Goal: Find contact information: Find contact information

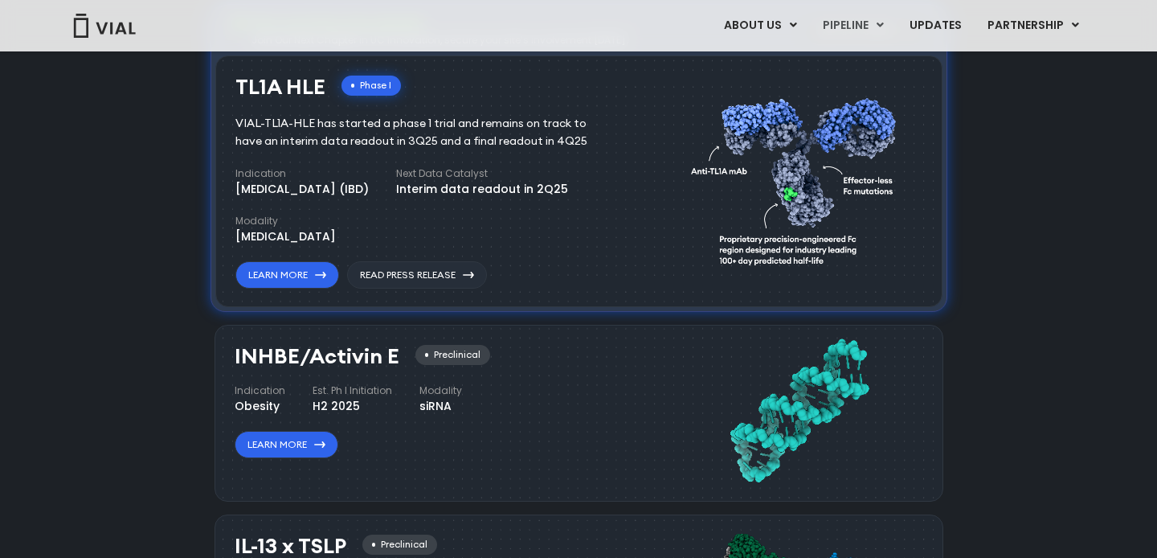
scroll to position [1168, 0]
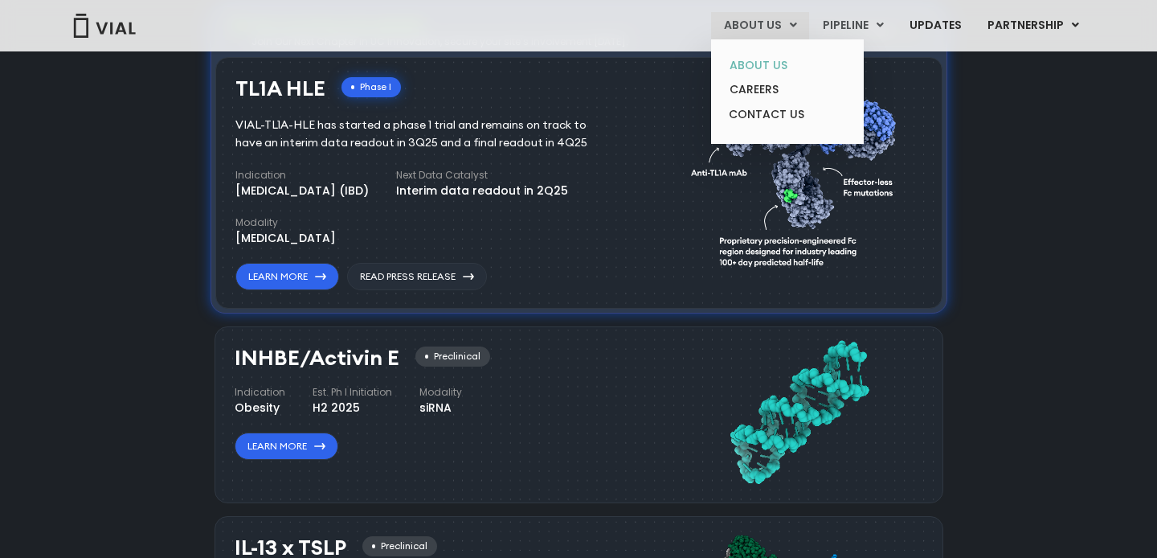
click at [764, 67] on link "ABOUT US" at bounding box center [787, 65] width 141 height 25
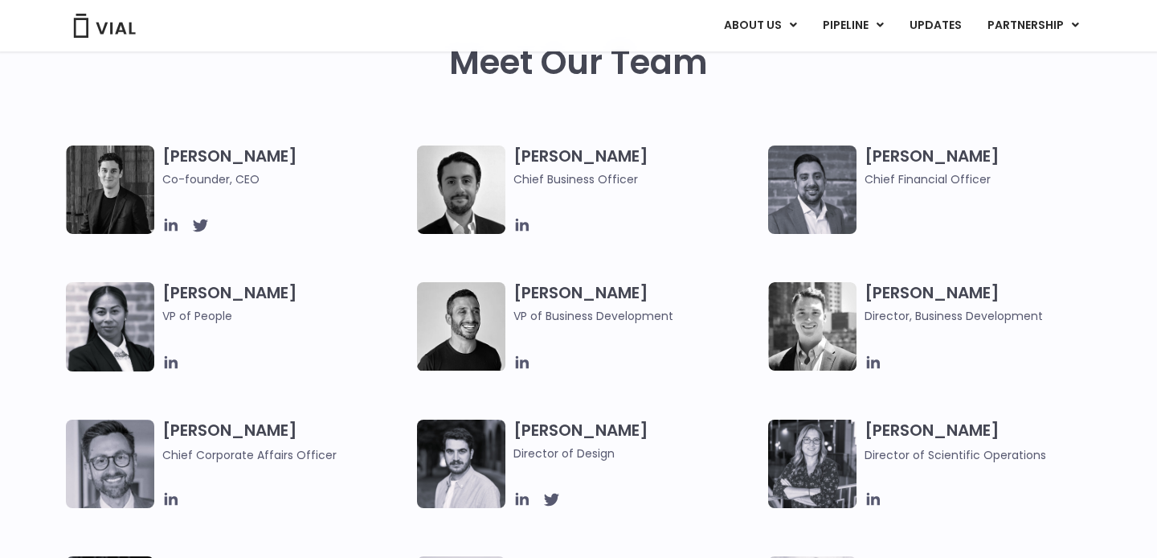
scroll to position [779, 0]
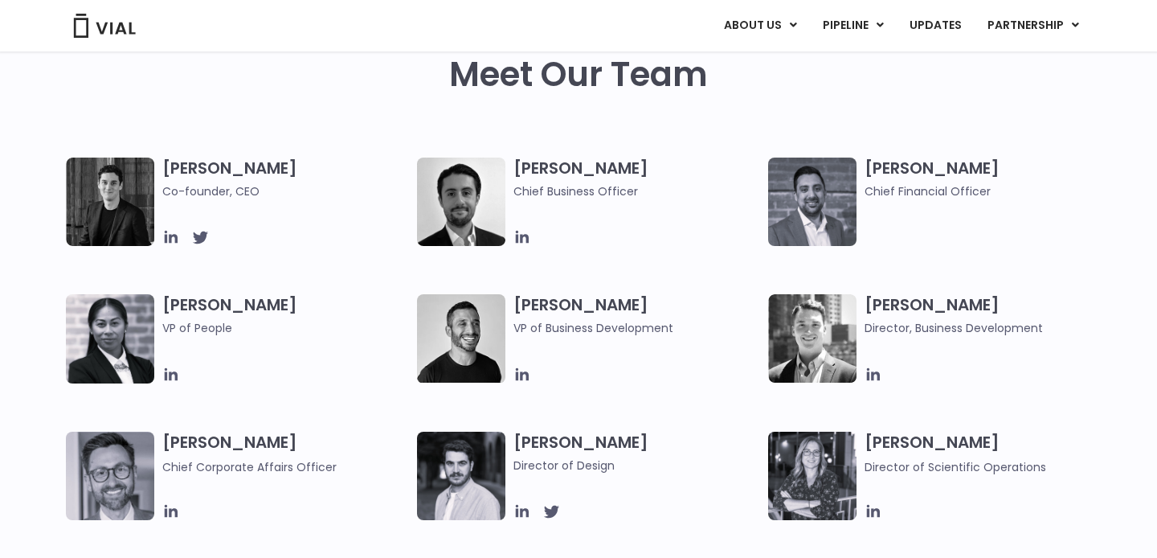
click at [827, 193] on img at bounding box center [812, 201] width 88 height 88
click at [941, 172] on h3 "[PERSON_NAME] Chief Financial Officer" at bounding box center [988, 178] width 247 height 43
click at [822, 185] on img at bounding box center [812, 201] width 88 height 88
click at [819, 212] on img at bounding box center [812, 201] width 88 height 88
drag, startPoint x: 999, startPoint y: 167, endPoint x: 865, endPoint y: 166, distance: 134.2
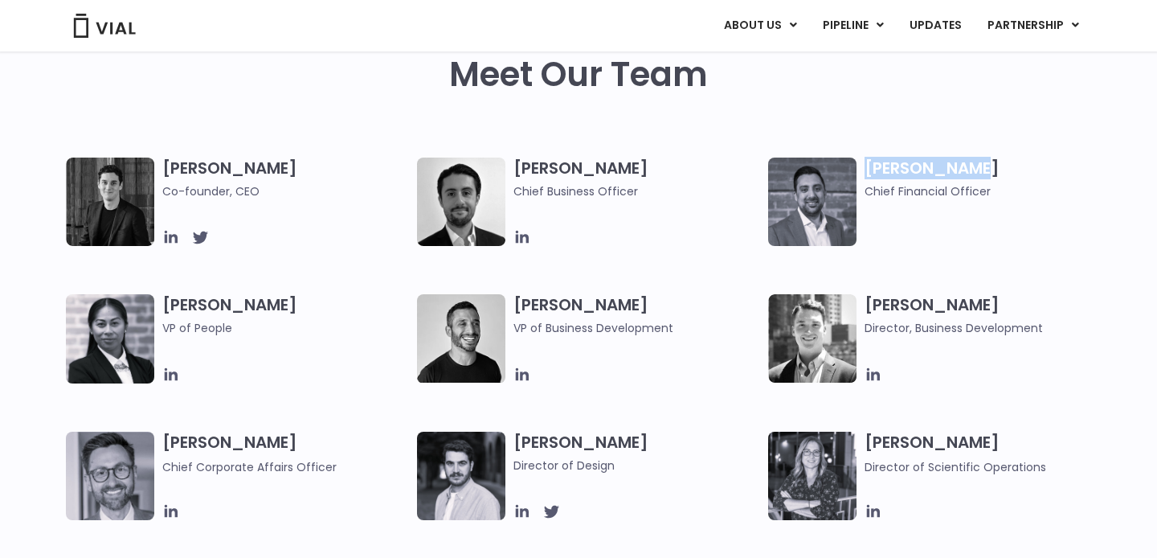
click at [865, 166] on h3 "Samir Meghji Chief Financial Officer" at bounding box center [988, 178] width 247 height 43
copy h3 "Samir Meghji"
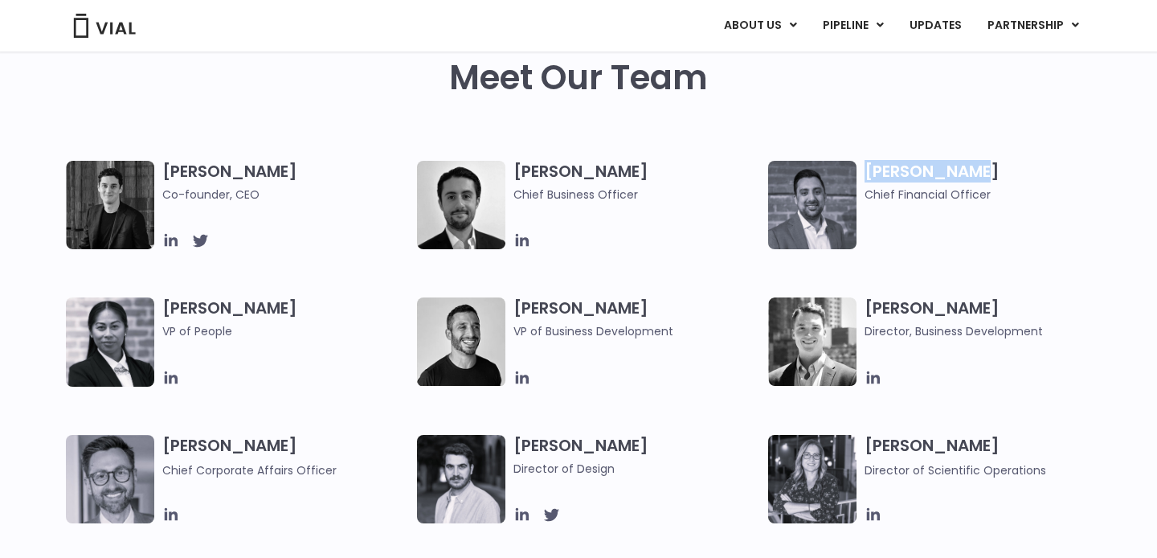
click at [901, 229] on div "Samir Meghji Chief Financial Officer" at bounding box center [992, 205] width 255 height 88
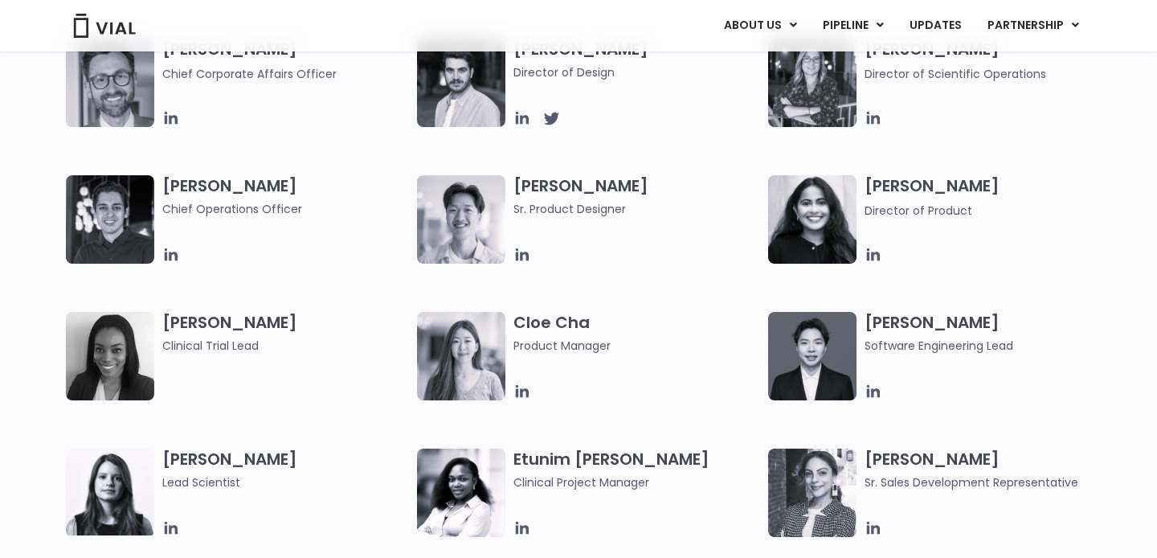
scroll to position [1308, 0]
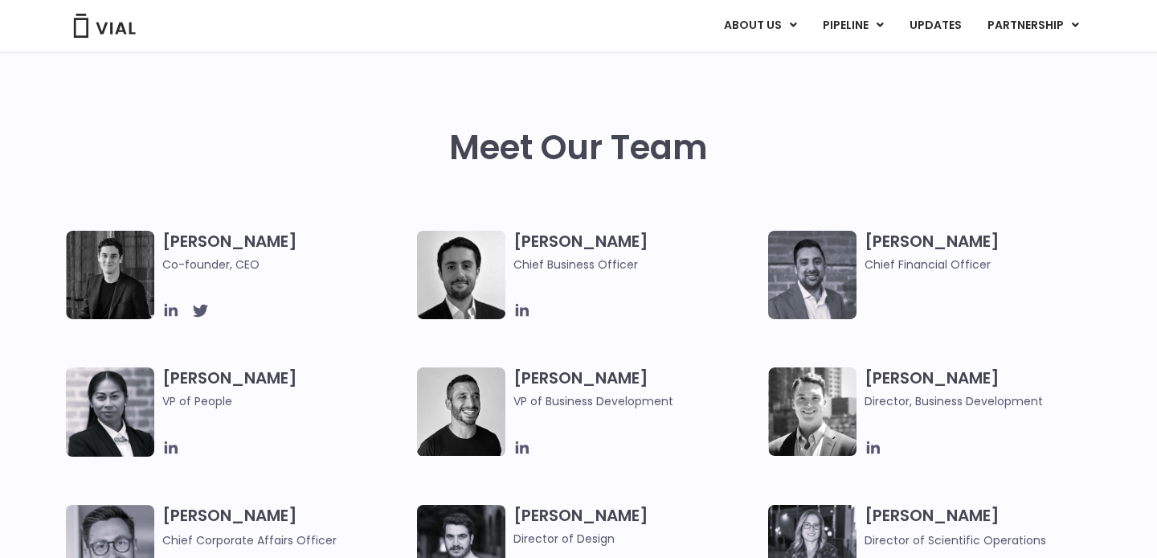
scroll to position [830, 0]
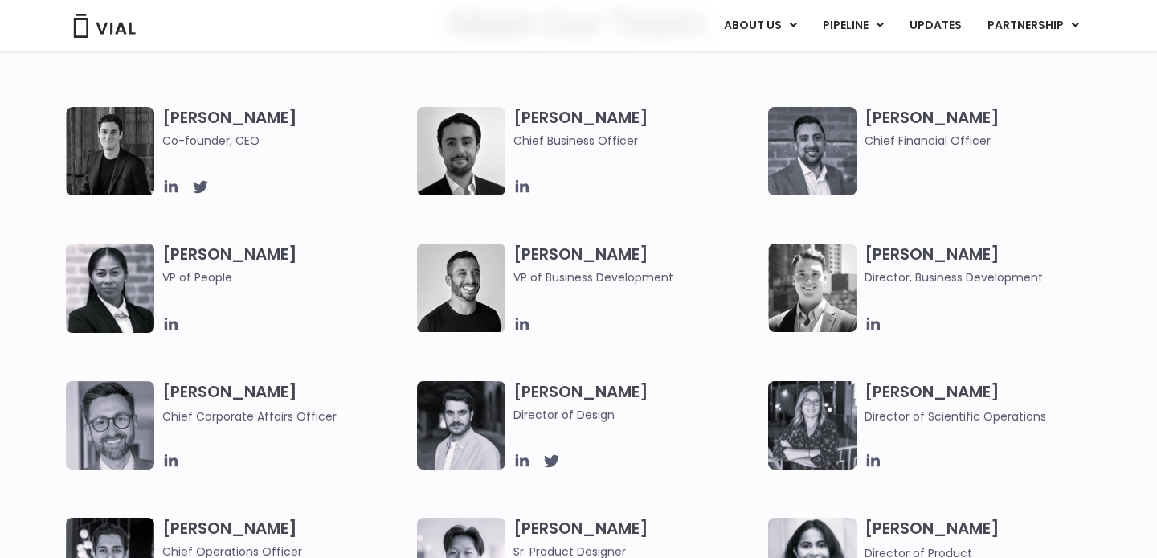
click at [802, 171] on img at bounding box center [812, 151] width 88 height 88
drag, startPoint x: 992, startPoint y: 115, endPoint x: 869, endPoint y: 120, distance: 123.0
click at [869, 120] on h3 "[PERSON_NAME] Chief Financial Officer" at bounding box center [988, 128] width 247 height 43
copy h3 "[PERSON_NAME]"
